Goal: Information Seeking & Learning: Find specific fact

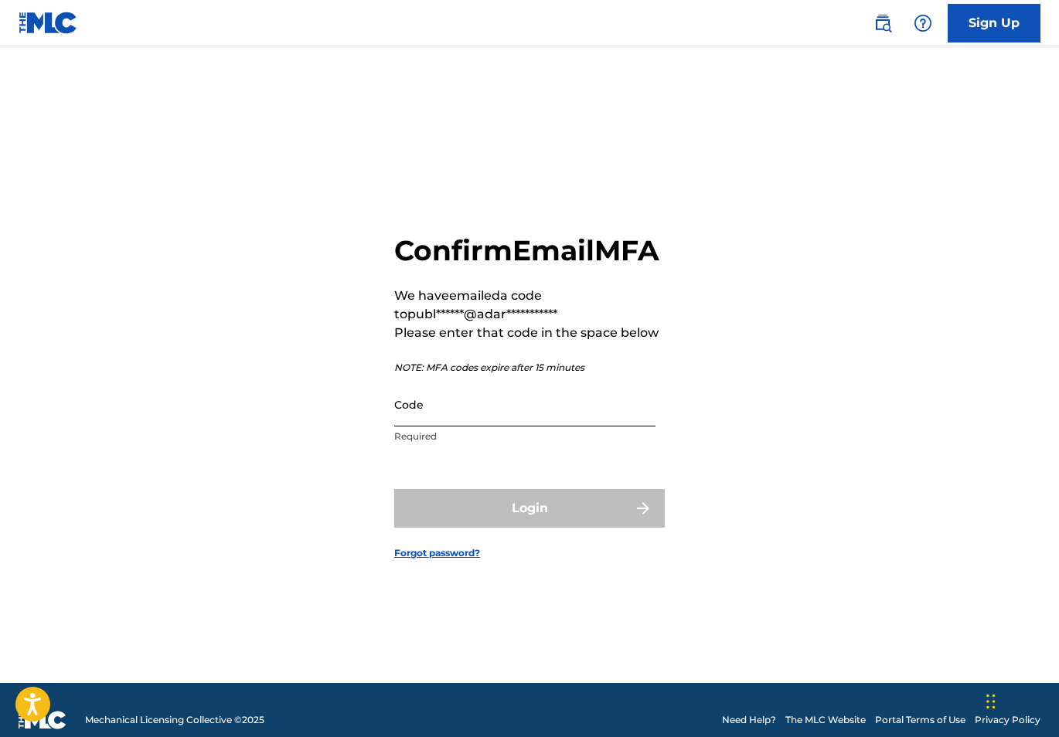
click at [491, 427] on input "Code" at bounding box center [524, 405] width 261 height 44
paste input "176770"
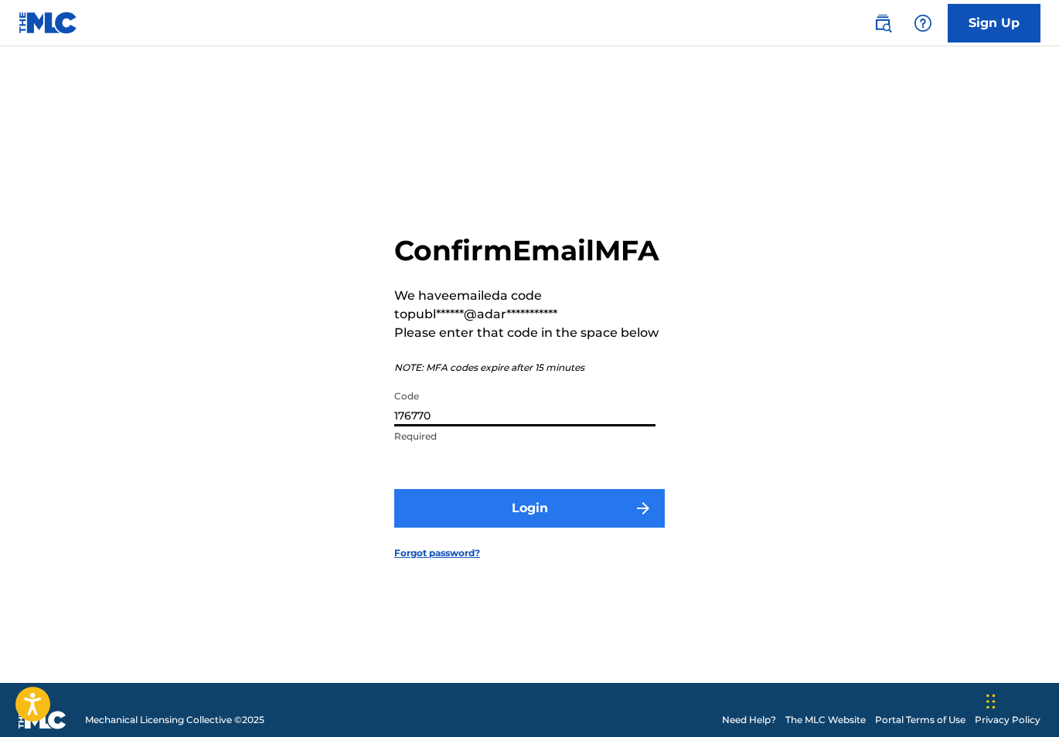
type input "176770"
click at [496, 528] on button "Login" at bounding box center [529, 508] width 270 height 39
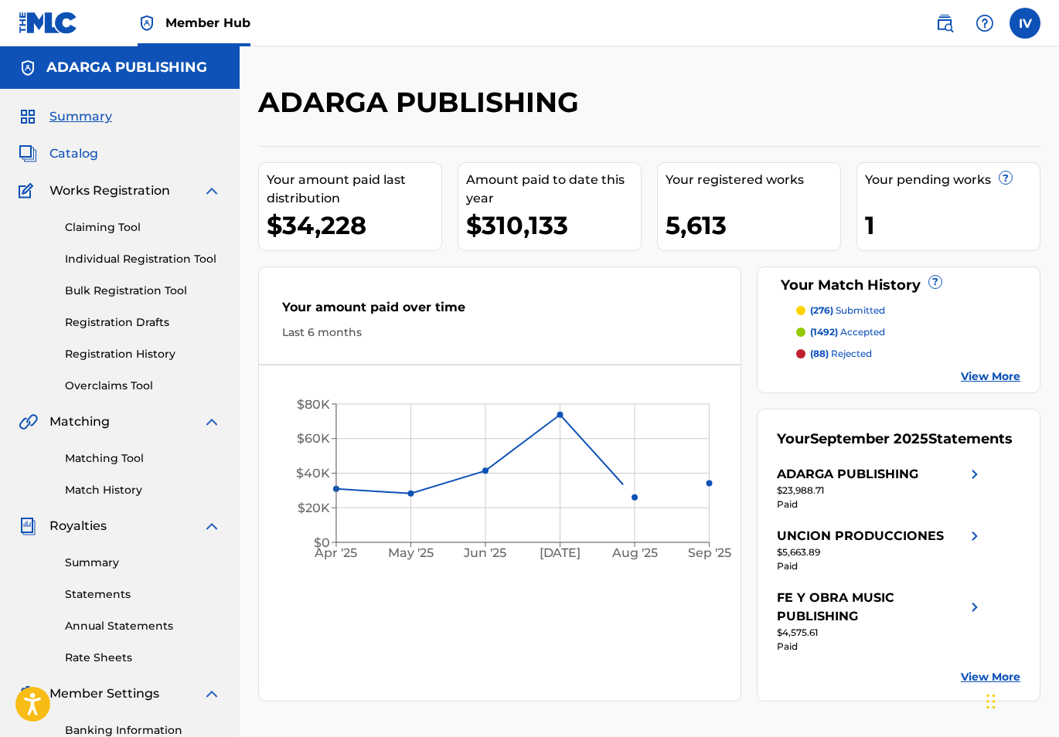
click at [80, 158] on span "Catalog" at bounding box center [73, 154] width 49 height 19
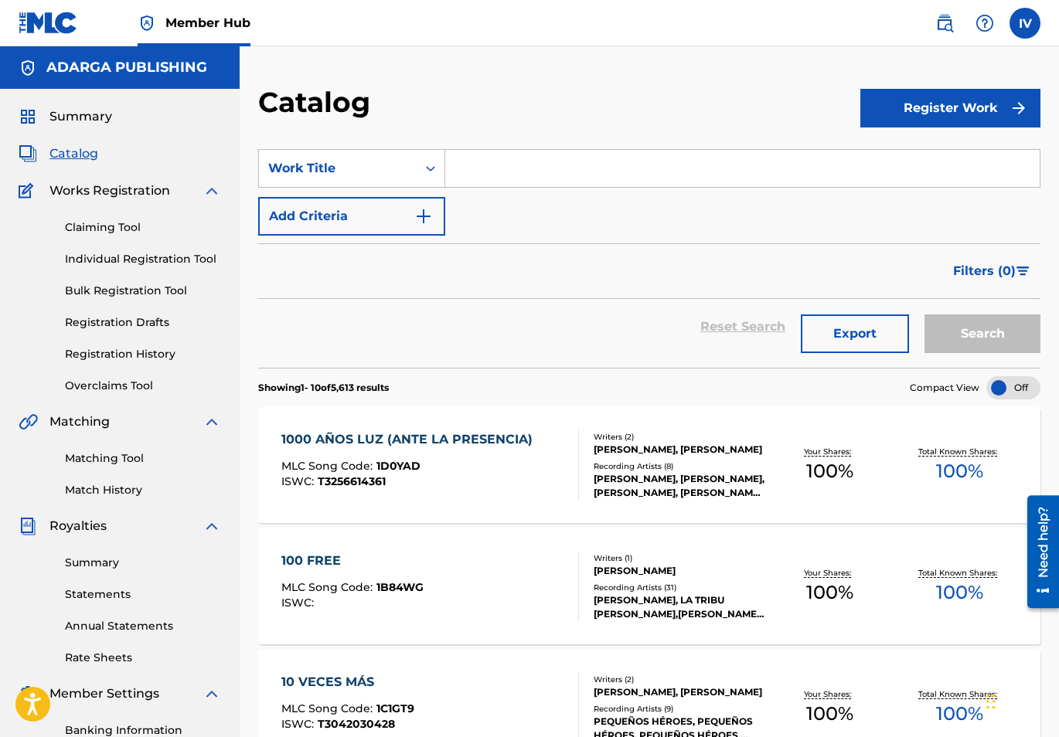
click at [515, 152] on input "Search Form" at bounding box center [742, 168] width 594 height 37
paste input "Nueva Esperanza (Bonus Track)"
type input "Nueva Esperanza (Bonus Track)"
click at [924, 315] on button "Search" at bounding box center [982, 334] width 116 height 39
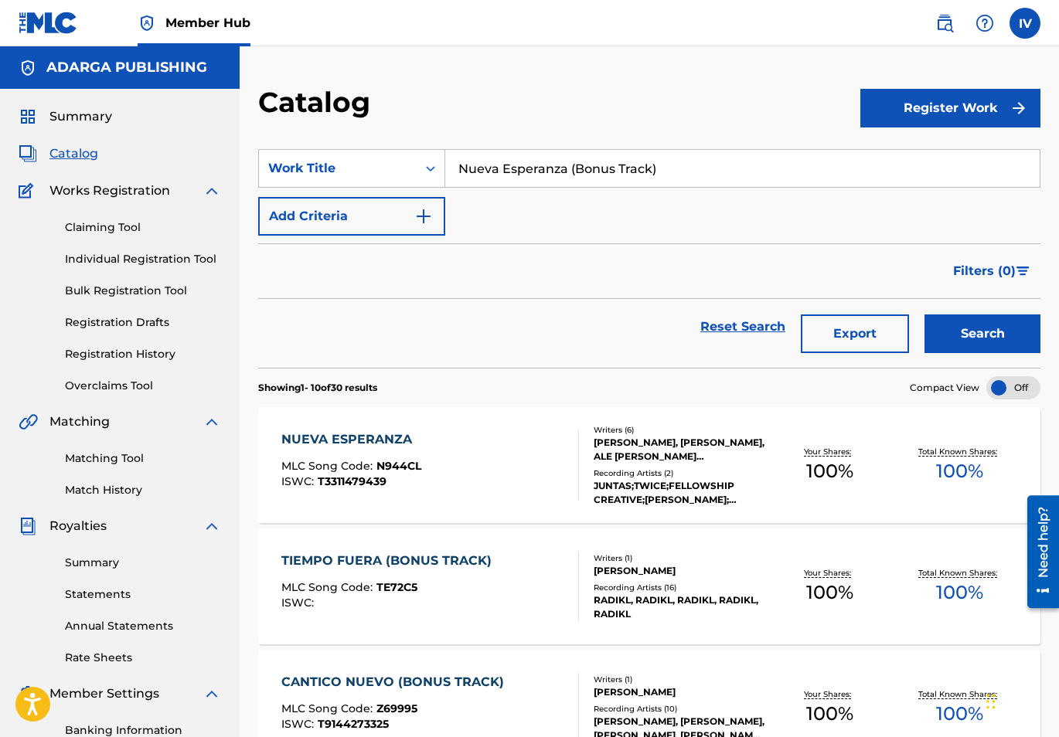
click at [420, 430] on div "NUEVA ESPERANZA MLC Song Code : N944CL ISWC : T3311479439" at bounding box center [430, 465] width 298 height 70
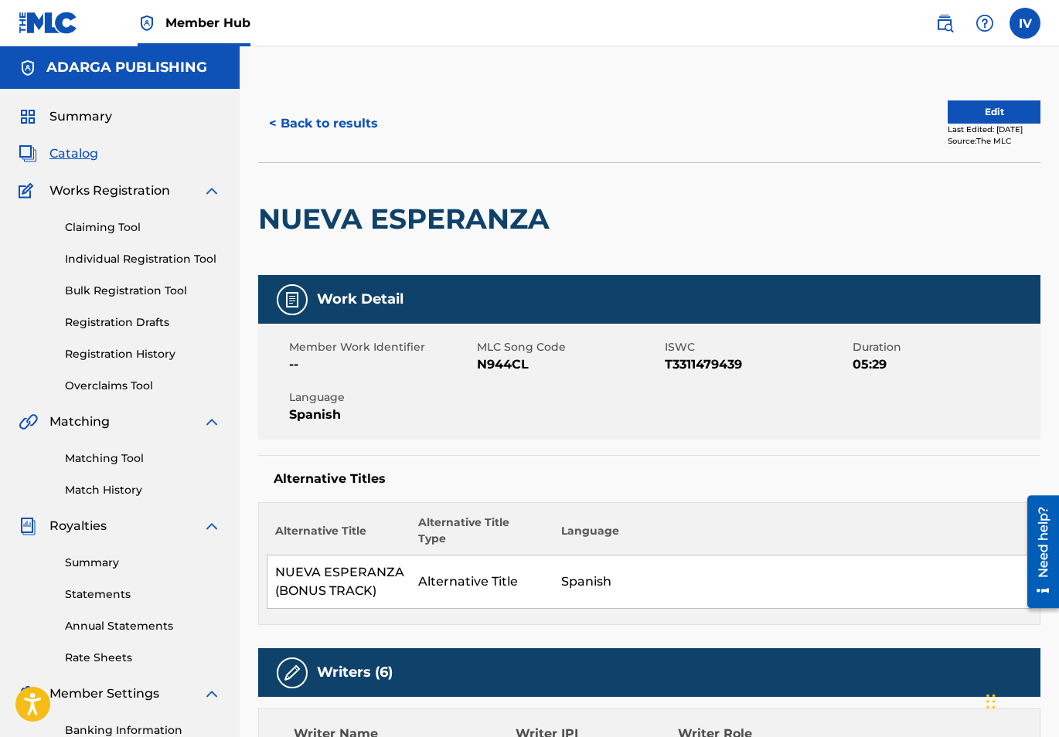
click at [500, 376] on div "Member Work Identifier -- MLC Song Code N944CL ISWC T3311479439 Duration 05:29 …" at bounding box center [649, 382] width 782 height 116
click at [492, 366] on span "N944CL" at bounding box center [569, 365] width 184 height 19
copy span "N944CL"
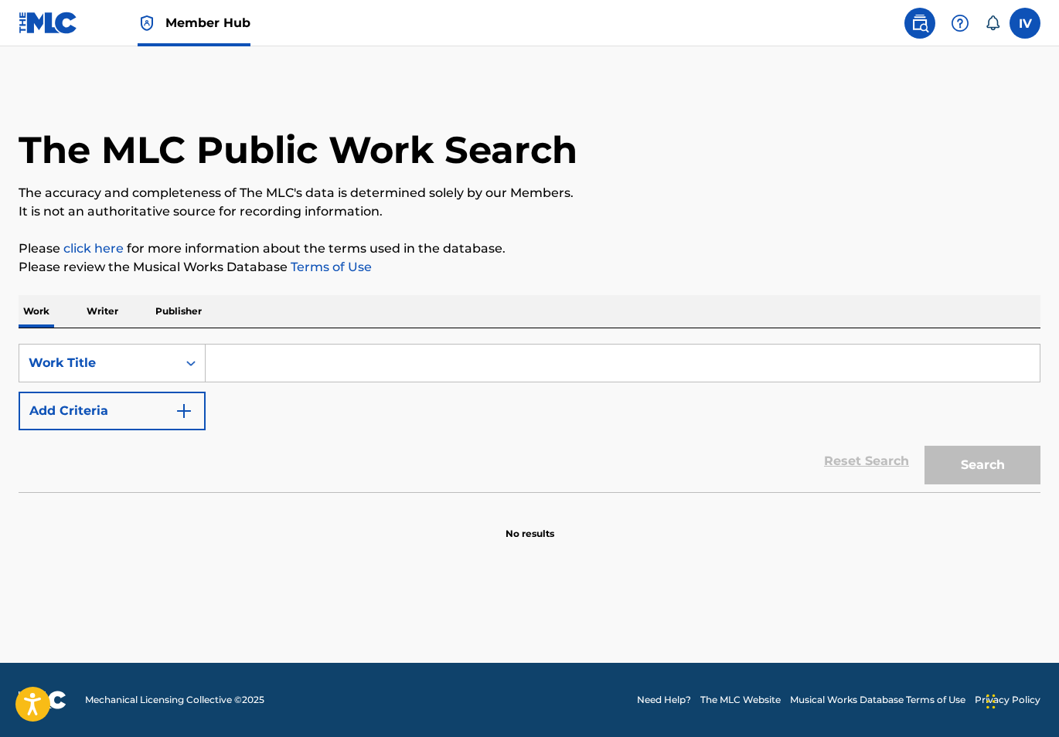
click at [390, 363] on input "Search Form" at bounding box center [623, 363] width 834 height 37
paste input "Renuévame / Tu Amor Por Mi"
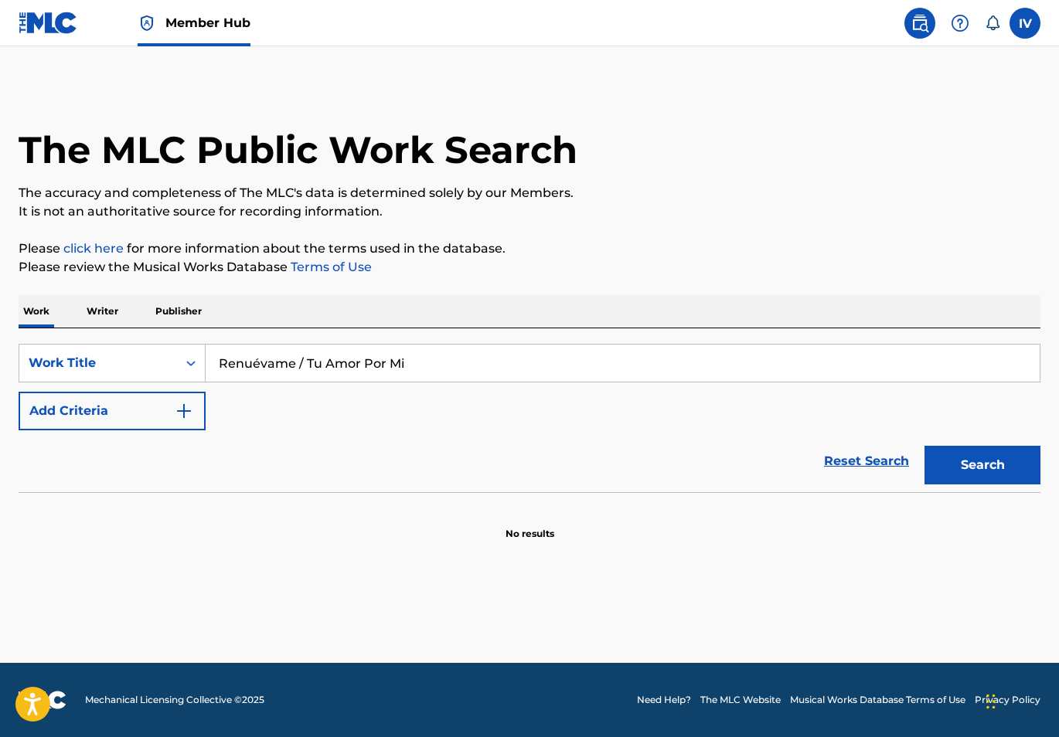
click at [924, 446] on button "Search" at bounding box center [982, 465] width 116 height 39
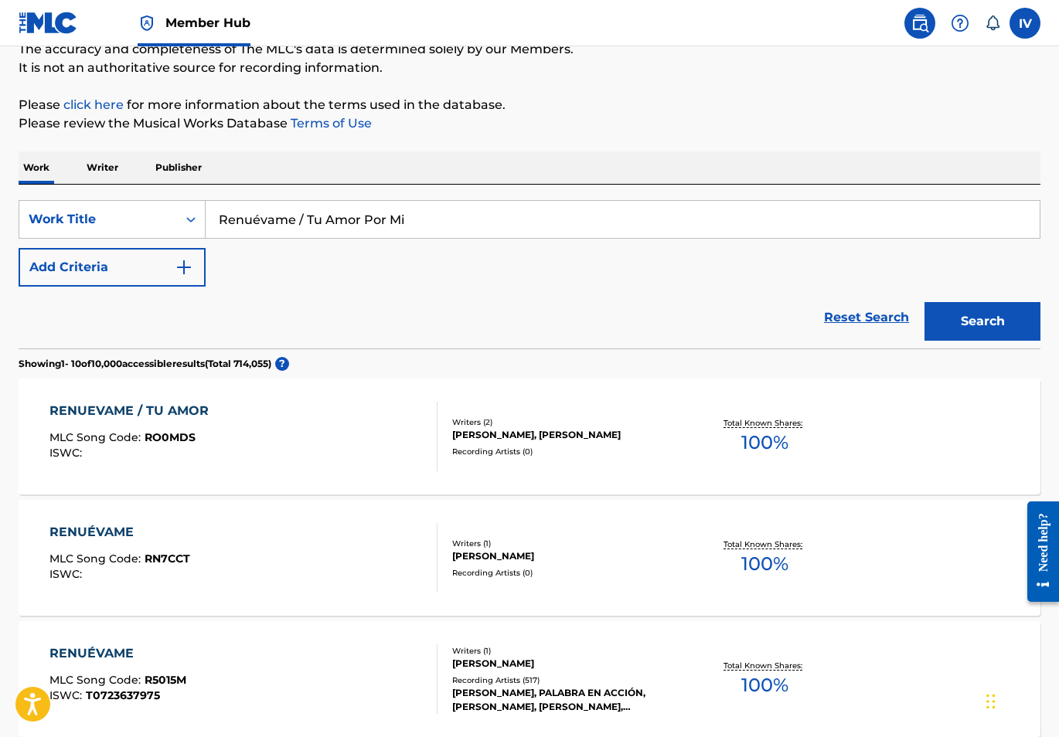
scroll to position [197, 0]
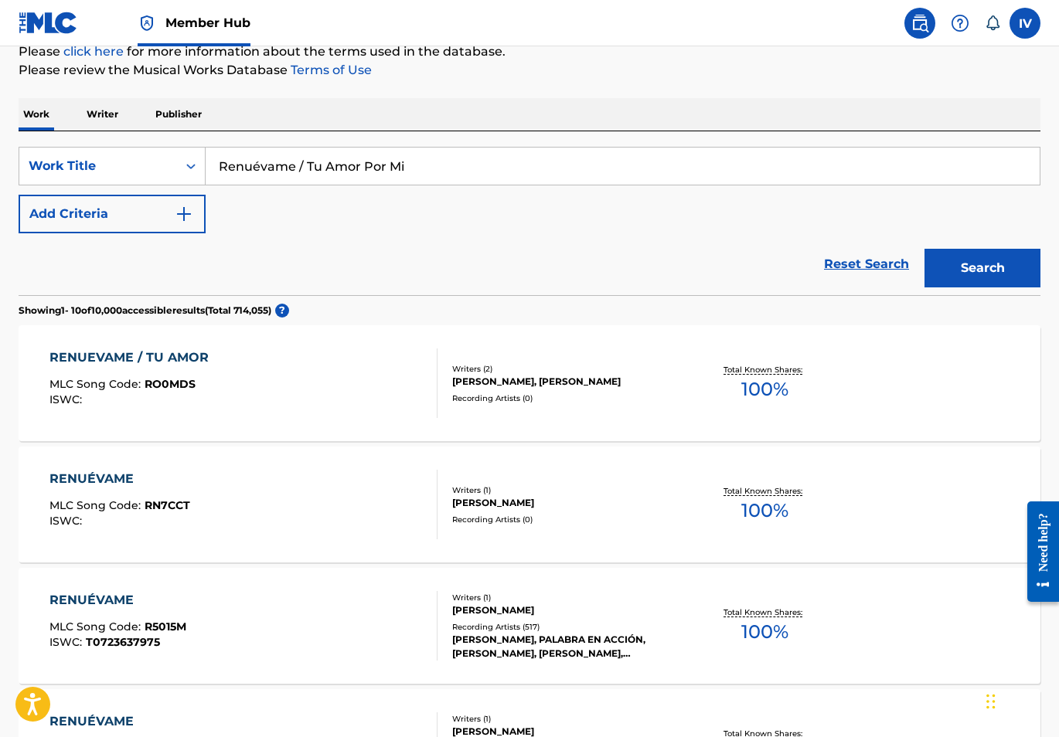
click at [242, 362] on div "RENUEVAME / TU AMOR MLC Song Code : RO0MDS ISWC :" at bounding box center [243, 384] width 388 height 70
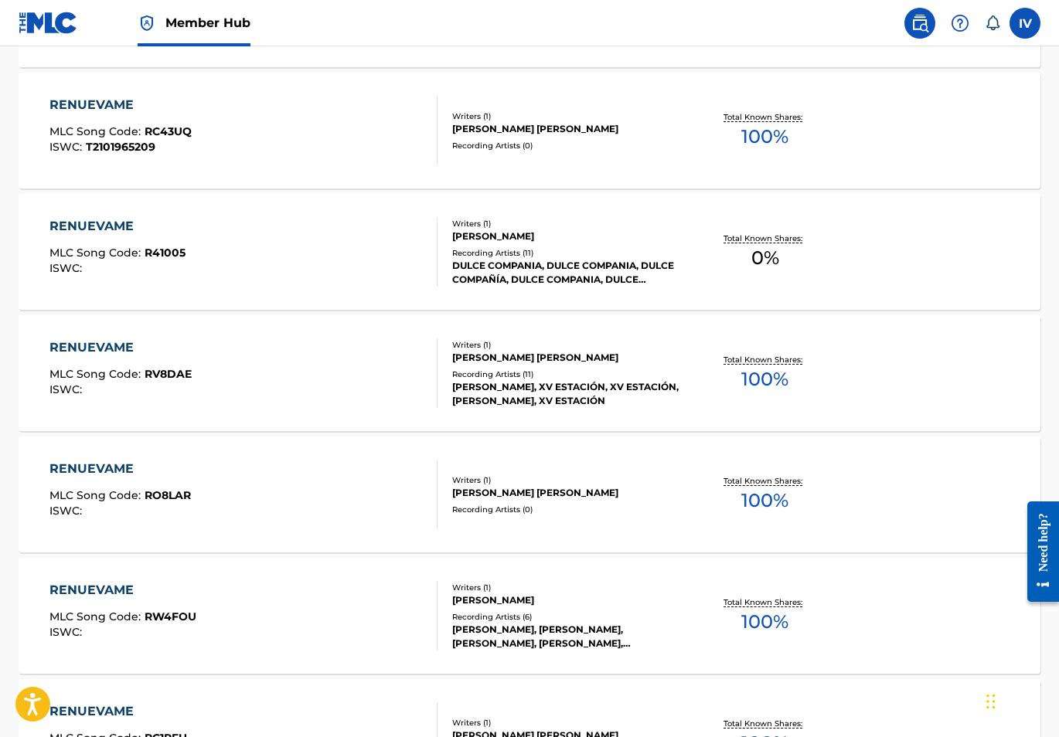
scroll to position [0, 0]
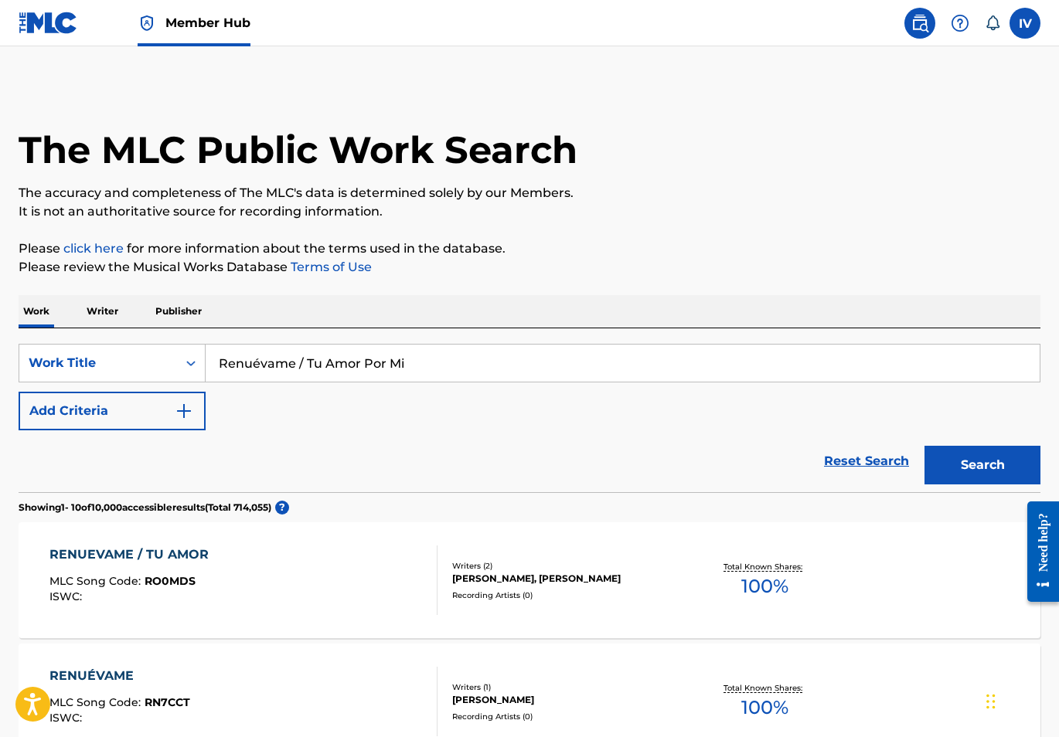
click at [321, 377] on input "Renuévame / Tu Amor Por Mi" at bounding box center [623, 363] width 834 height 37
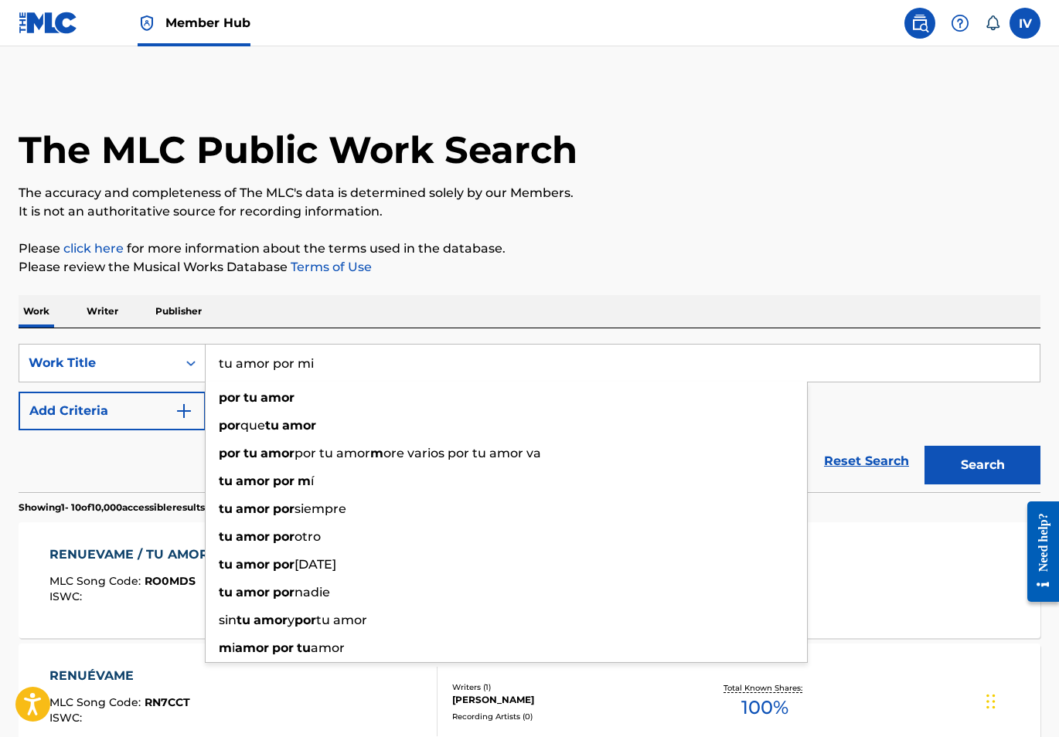
type input "tu amor por mi"
click at [924, 446] on button "Search" at bounding box center [982, 465] width 116 height 39
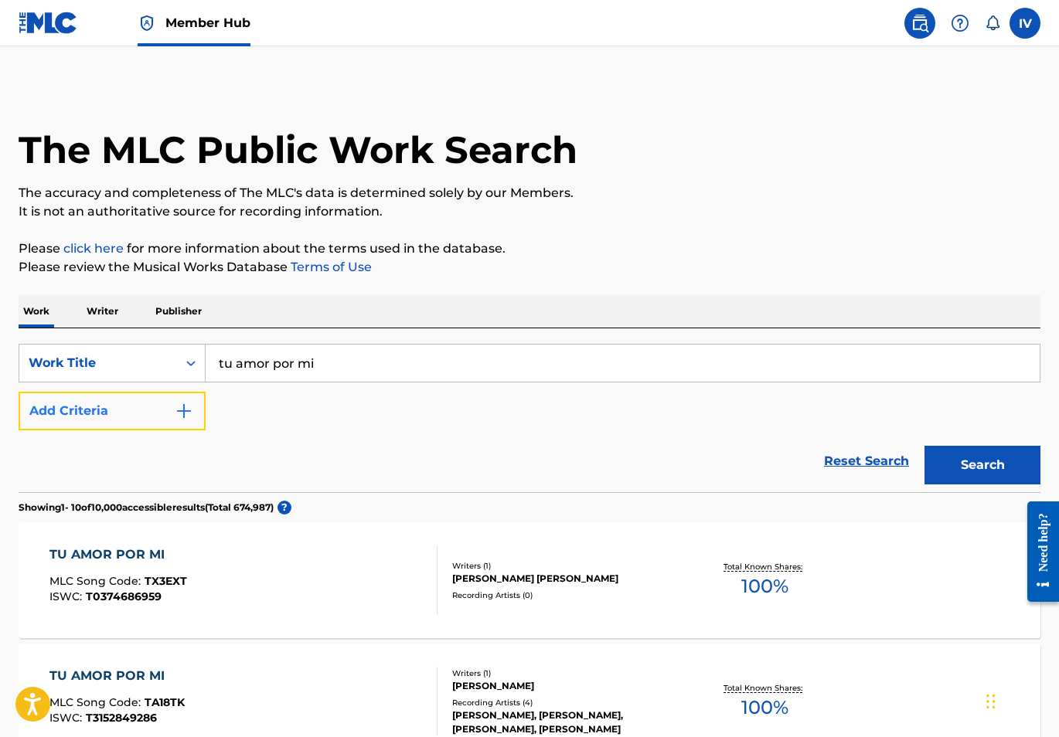
click at [106, 413] on button "Add Criteria" at bounding box center [112, 411] width 187 height 39
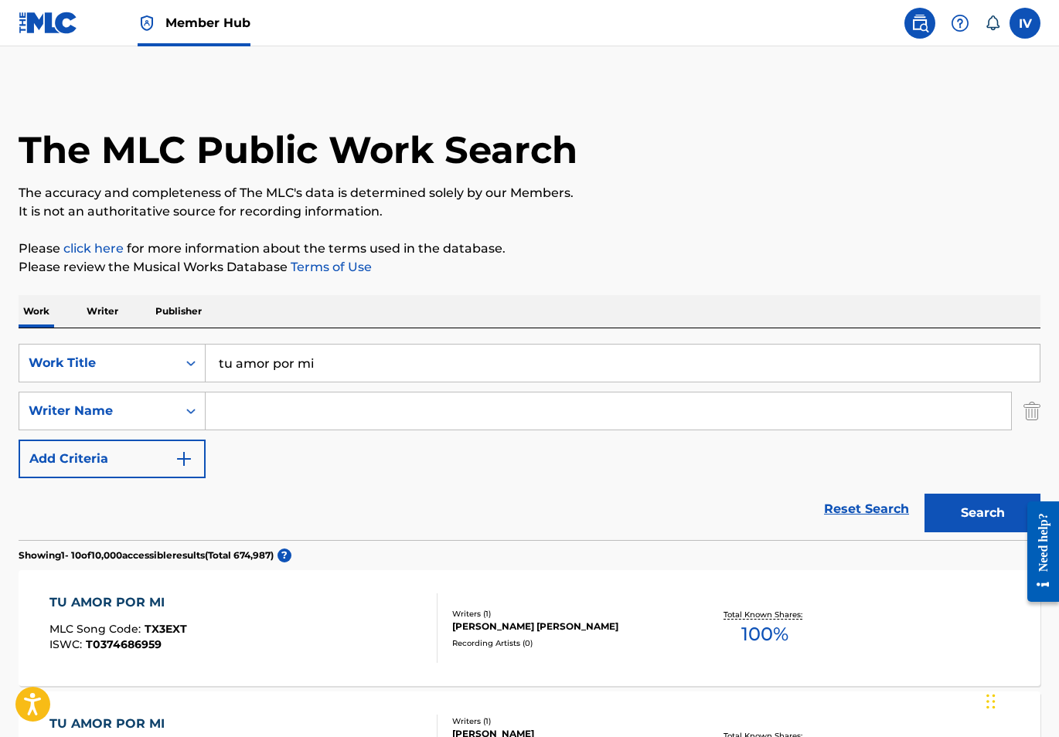
click at [254, 393] on input "Search Form" at bounding box center [608, 411] width 805 height 37
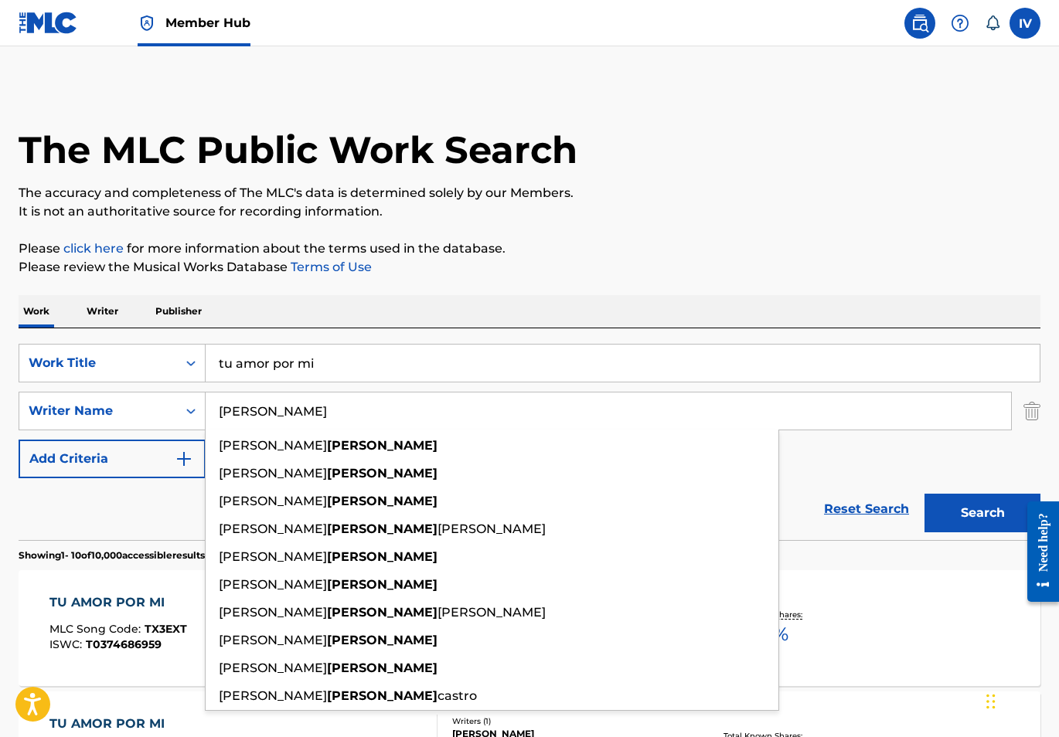
type input "zamorano"
click at [924, 494] on button "Search" at bounding box center [982, 513] width 116 height 39
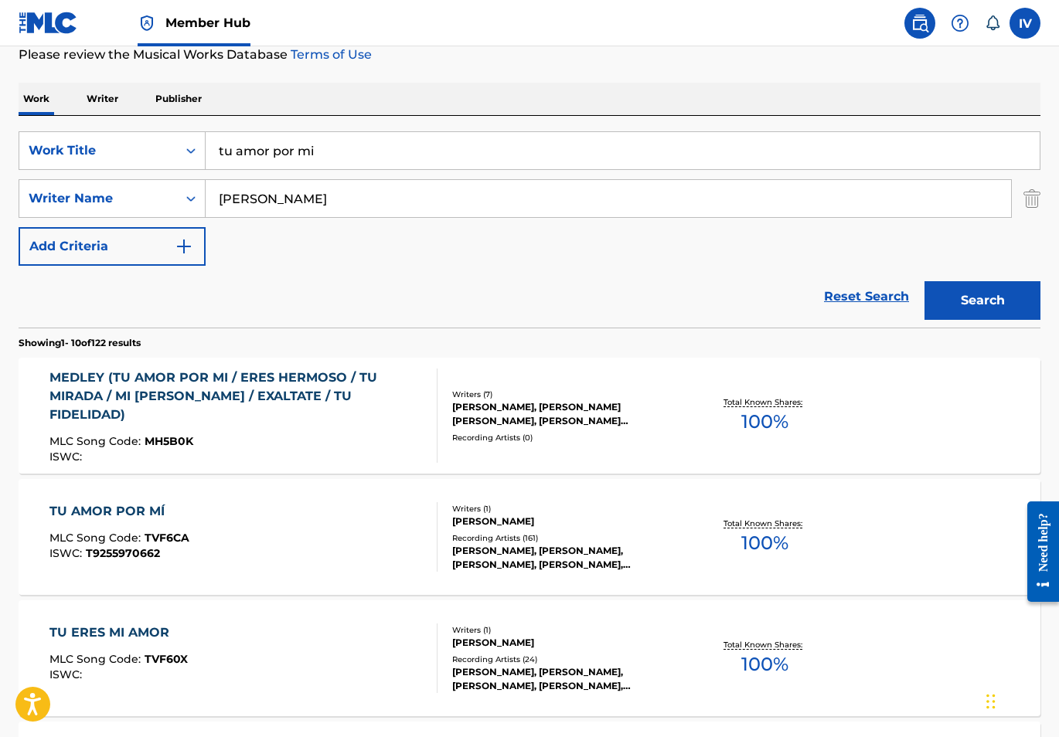
scroll to position [213, 0]
click at [335, 403] on div "MEDLEY (TU AMOR POR MI / ERES HERMOSO / TU MIRADA / MI SOCORRO / EXALTATE / TU …" at bounding box center [236, 396] width 375 height 56
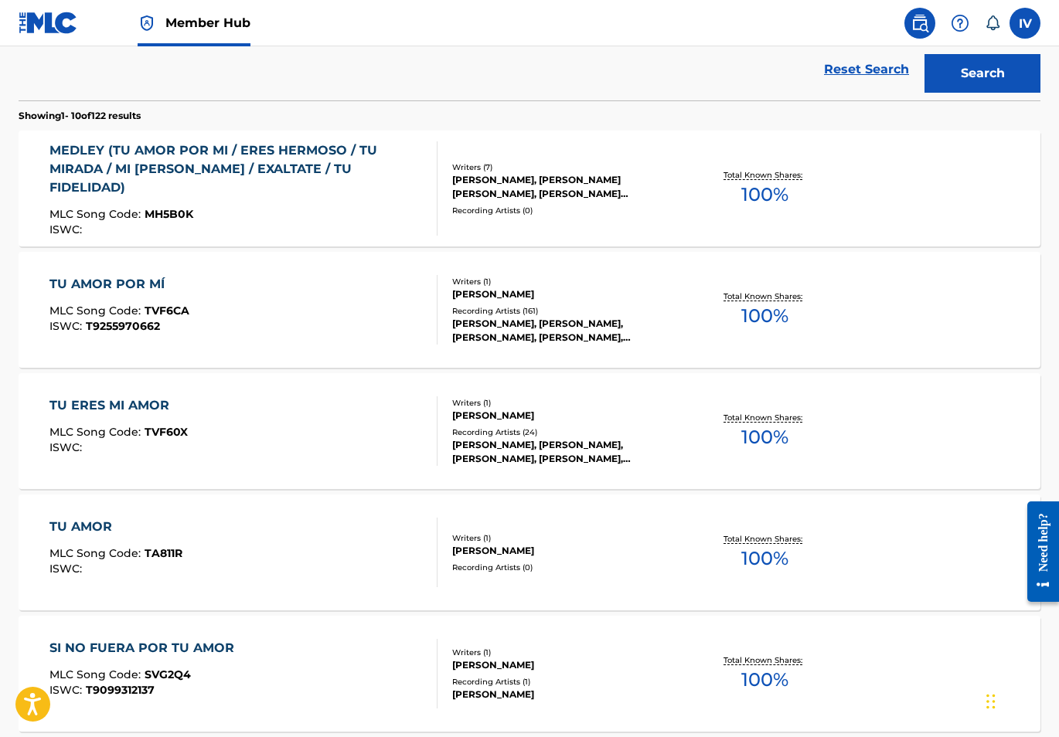
scroll to position [451, 0]
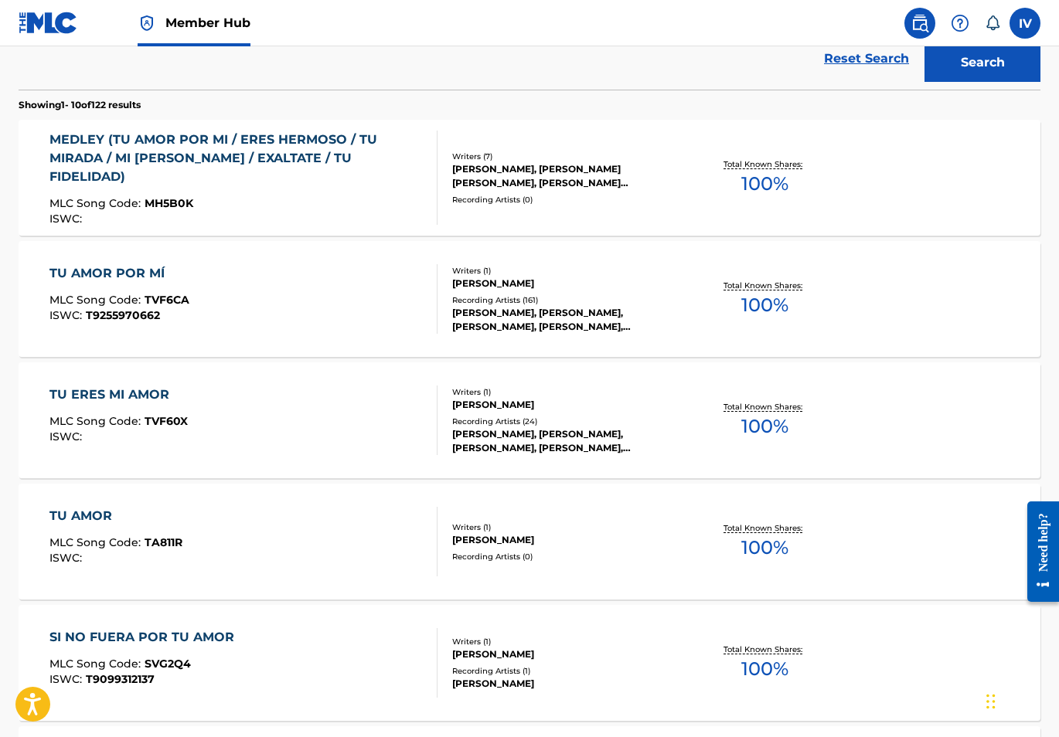
click at [202, 281] on div "TU AMOR POR MÍ MLC Song Code : TVF6CA ISWC : T9255970662" at bounding box center [243, 299] width 388 height 70
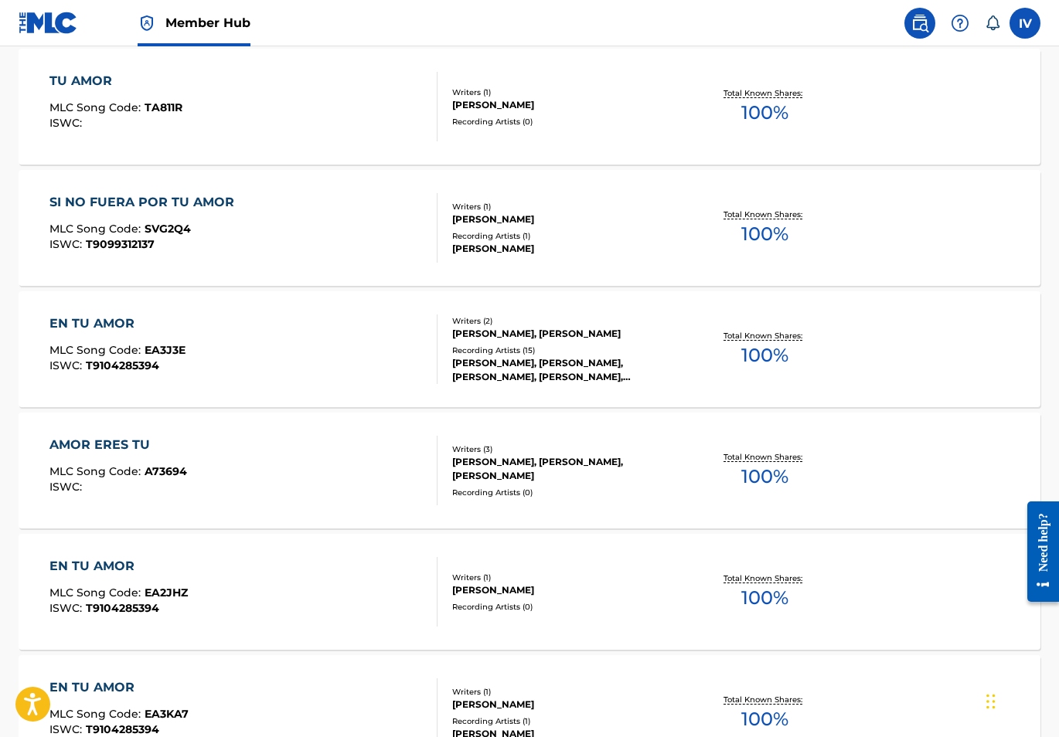
scroll to position [889, 0]
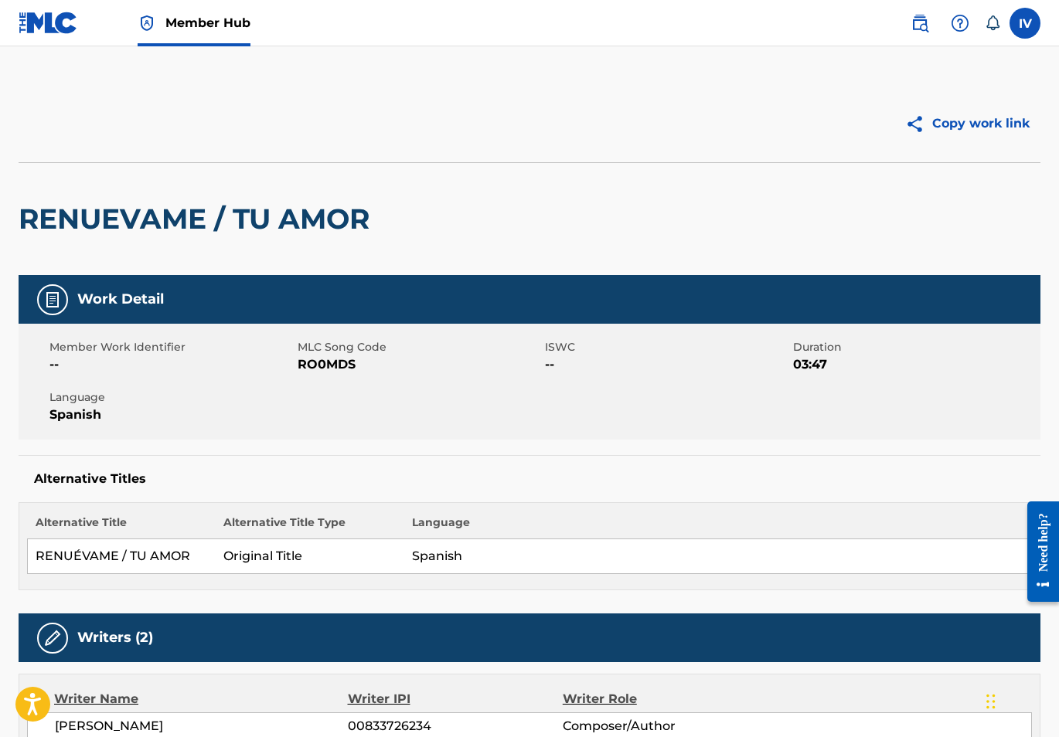
click at [508, 200] on div "RENUEVAME / TU AMOR" at bounding box center [530, 218] width 1022 height 113
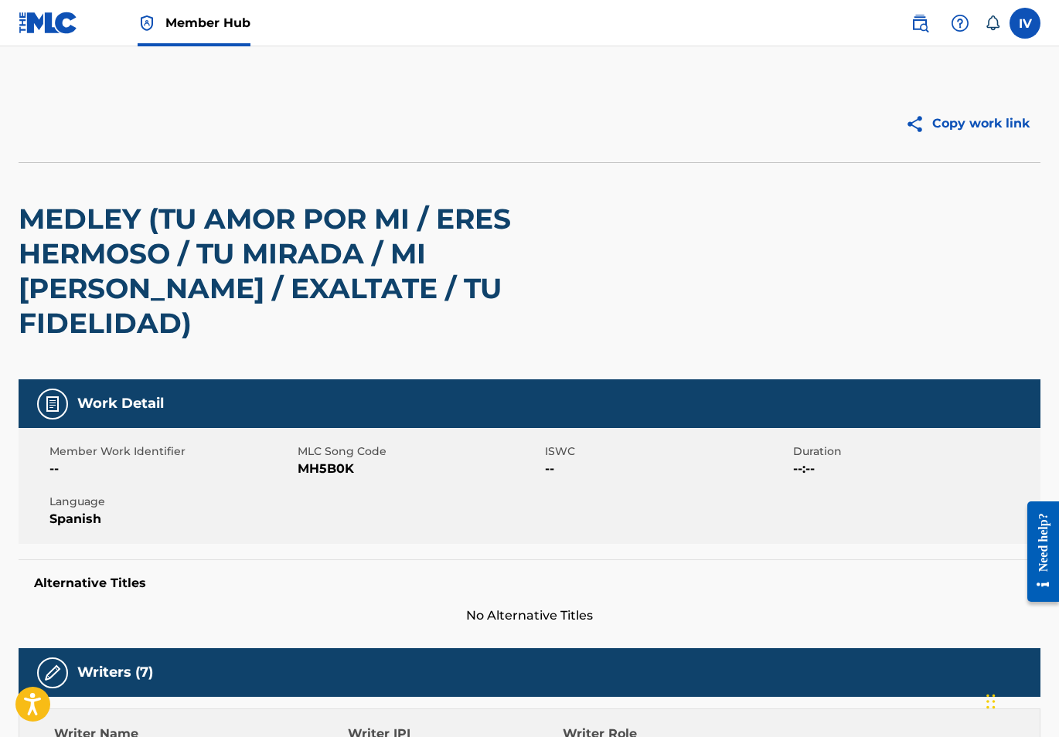
scroll to position [840, 0]
